Goal: Check status: Check status

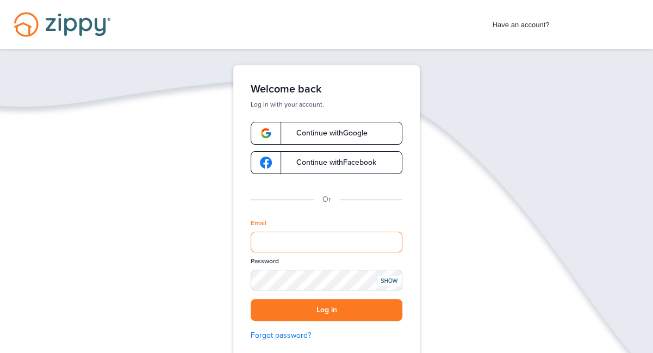
click at [335, 242] on input "Email" at bounding box center [327, 242] width 152 height 21
type input "**********"
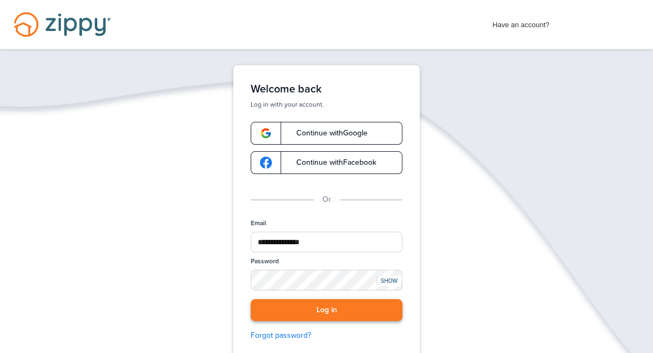
click at [332, 306] on button "Log in" at bounding box center [327, 310] width 152 height 22
click at [336, 313] on button "Log in" at bounding box center [327, 310] width 152 height 22
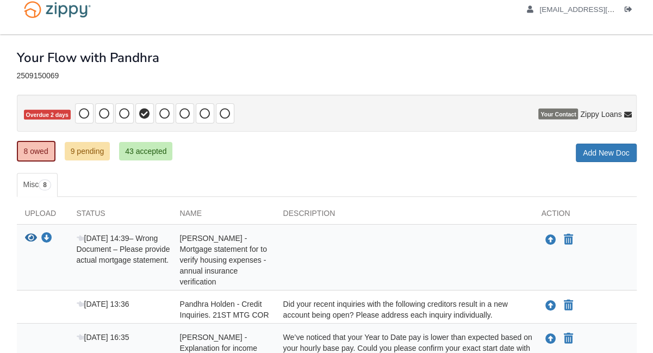
scroll to position [14, 0]
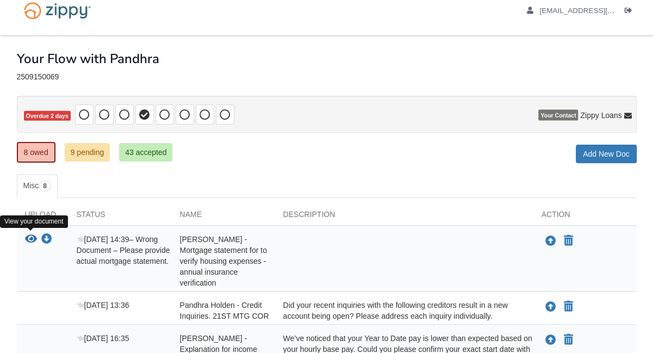
click at [29, 236] on icon "View John Phegley - Mortgage statement for to verify housing expenses - annual …" at bounding box center [31, 239] width 12 height 11
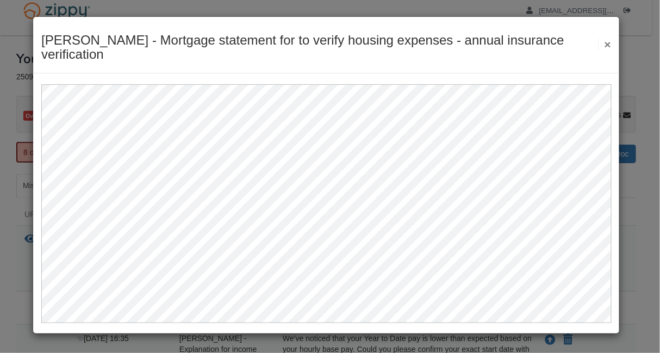
click at [609, 44] on button "×" at bounding box center [604, 44] width 13 height 11
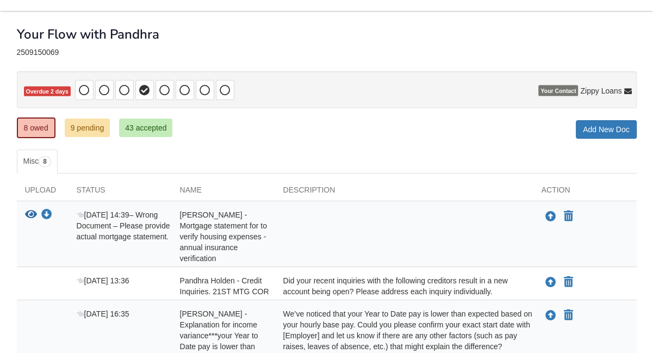
scroll to position [0, 0]
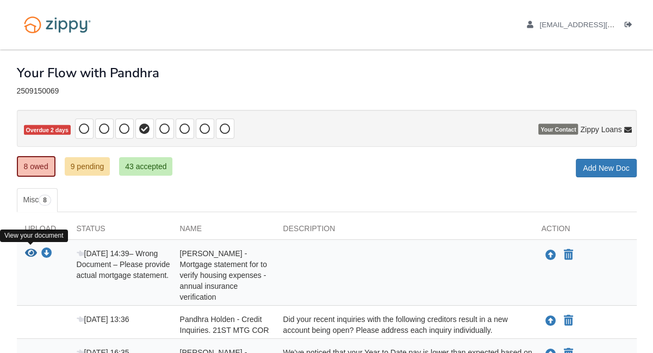
click at [30, 250] on icon "View John Phegley - Mortgage statement for to verify housing expenses - annual …" at bounding box center [31, 253] width 12 height 11
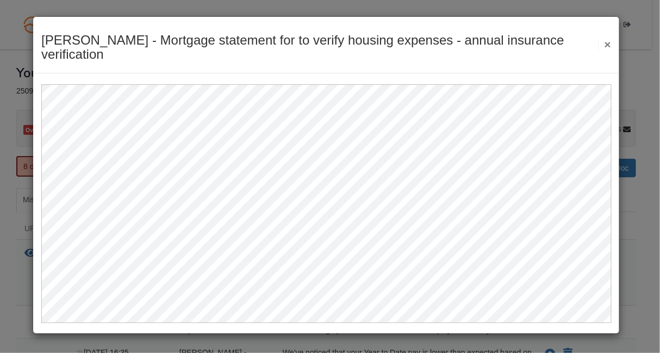
click at [606, 42] on button "×" at bounding box center [604, 44] width 13 height 11
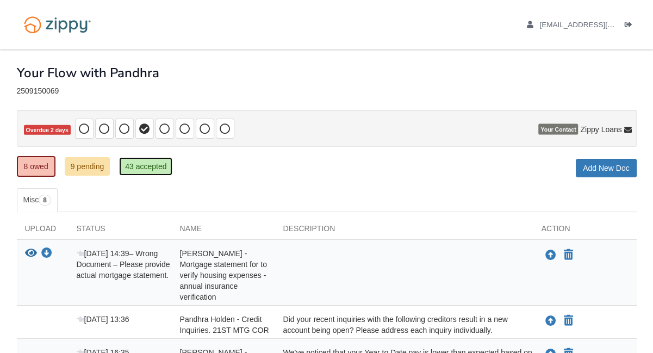
click at [138, 168] on link "43 accepted" at bounding box center [145, 166] width 53 height 18
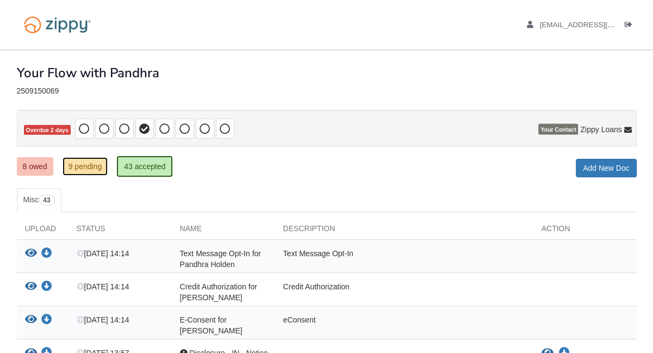
click at [83, 170] on link "9 pending" at bounding box center [86, 166] width 46 height 18
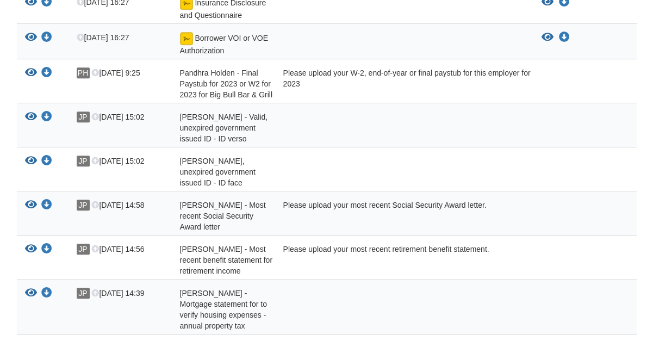
scroll to position [298, 0]
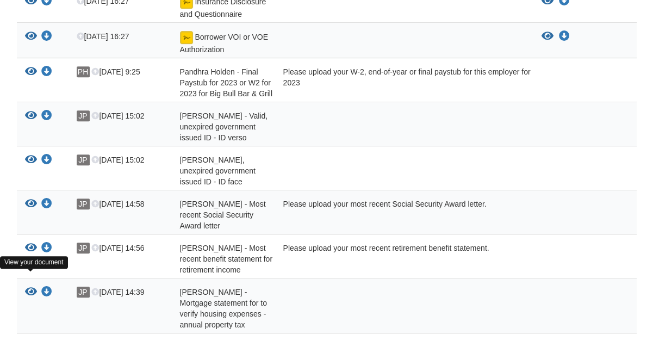
click at [29, 286] on icon "View John Phegley - Mortgage statement for to verify housing expenses - annual …" at bounding box center [31, 291] width 12 height 11
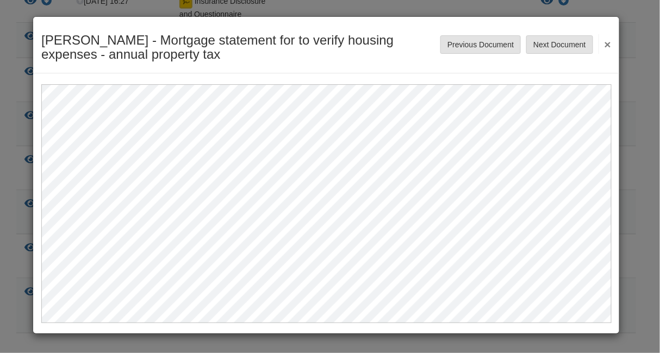
click at [609, 42] on button "×" at bounding box center [604, 44] width 13 height 20
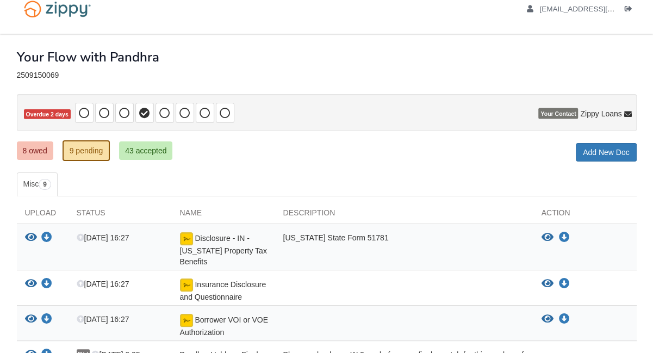
scroll to position [0, 0]
